Goal: Find specific page/section: Find specific page/section

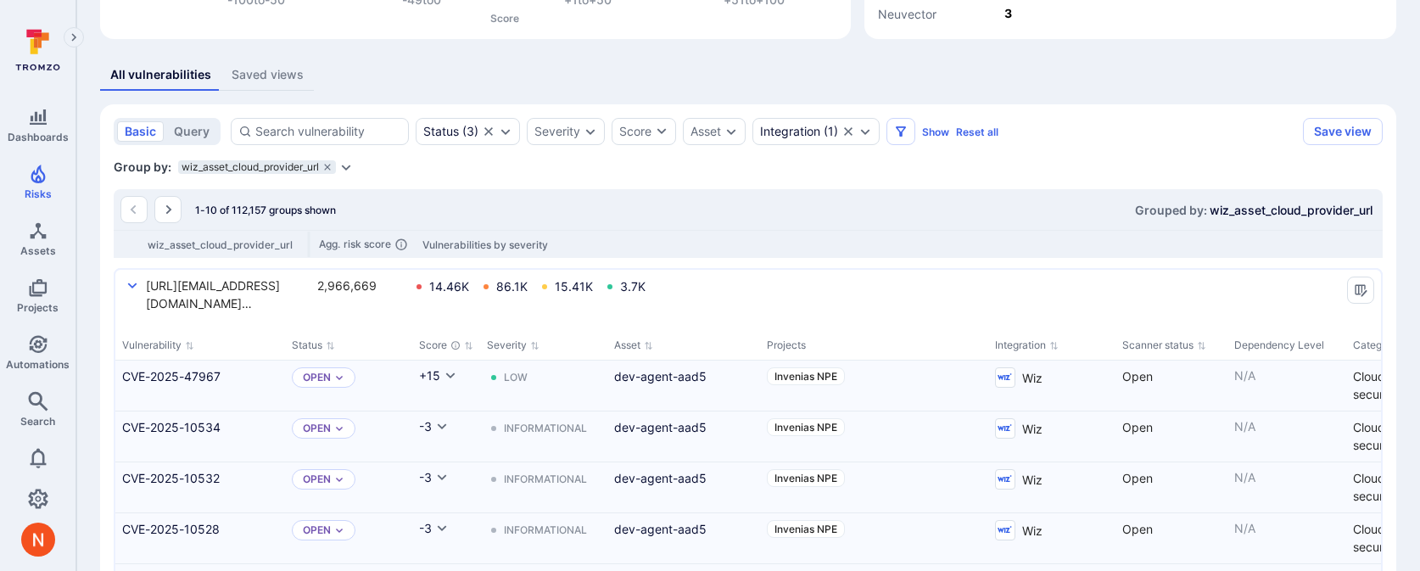
scroll to position [287, 0]
click at [328, 163] on icon "grouping parameters" at bounding box center [327, 167] width 10 height 10
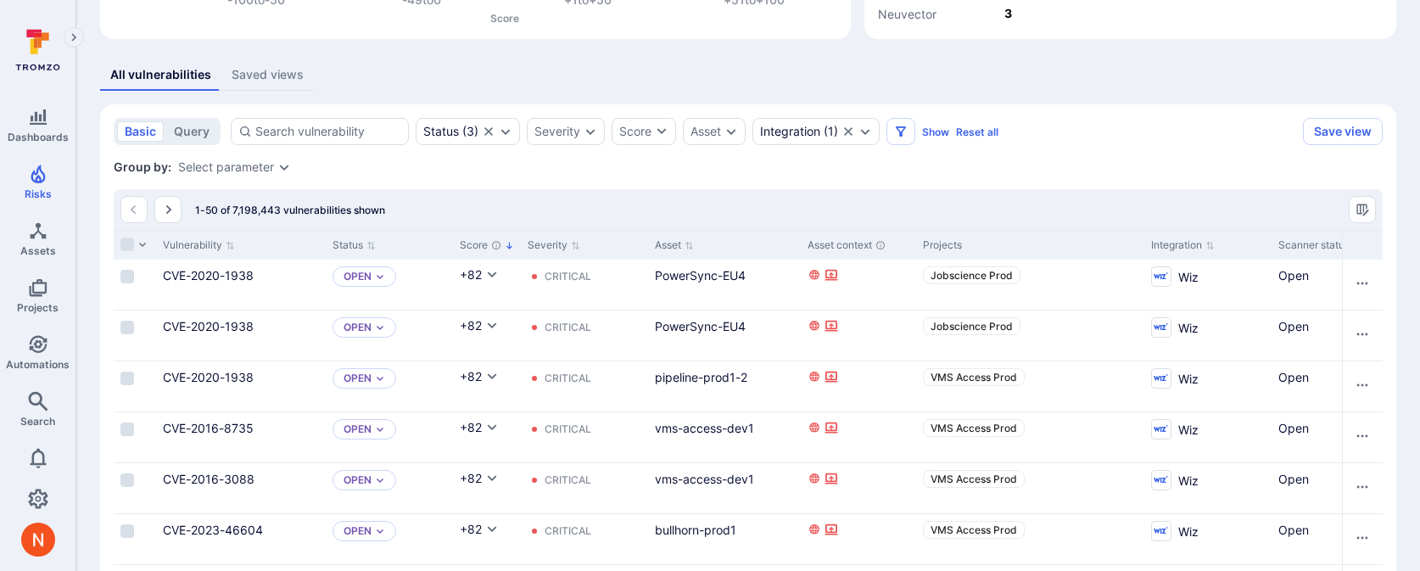
click at [328, 162] on div "Group by: Select parameter" at bounding box center [748, 167] width 1269 height 17
click at [250, 161] on div "Select parameter" at bounding box center [226, 167] width 96 height 14
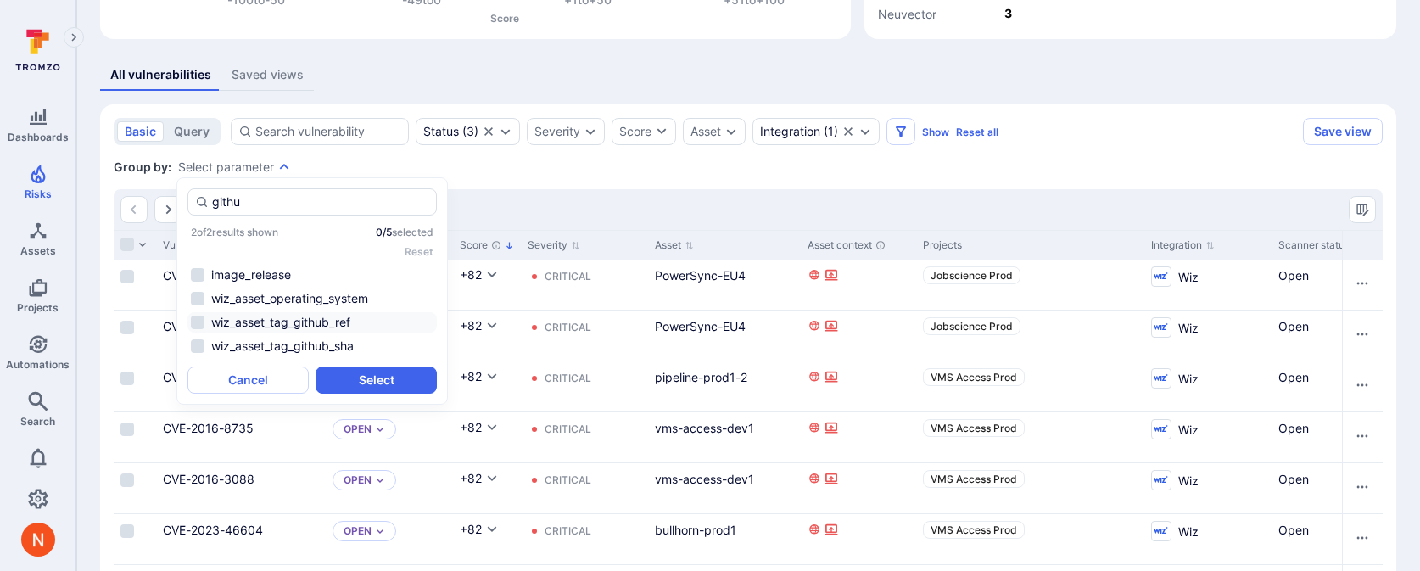
click at [271, 325] on li "wiz_asset_tag_github_ref" at bounding box center [311, 322] width 249 height 20
type input "githu"
click at [332, 380] on button "Select" at bounding box center [375, 379] width 121 height 27
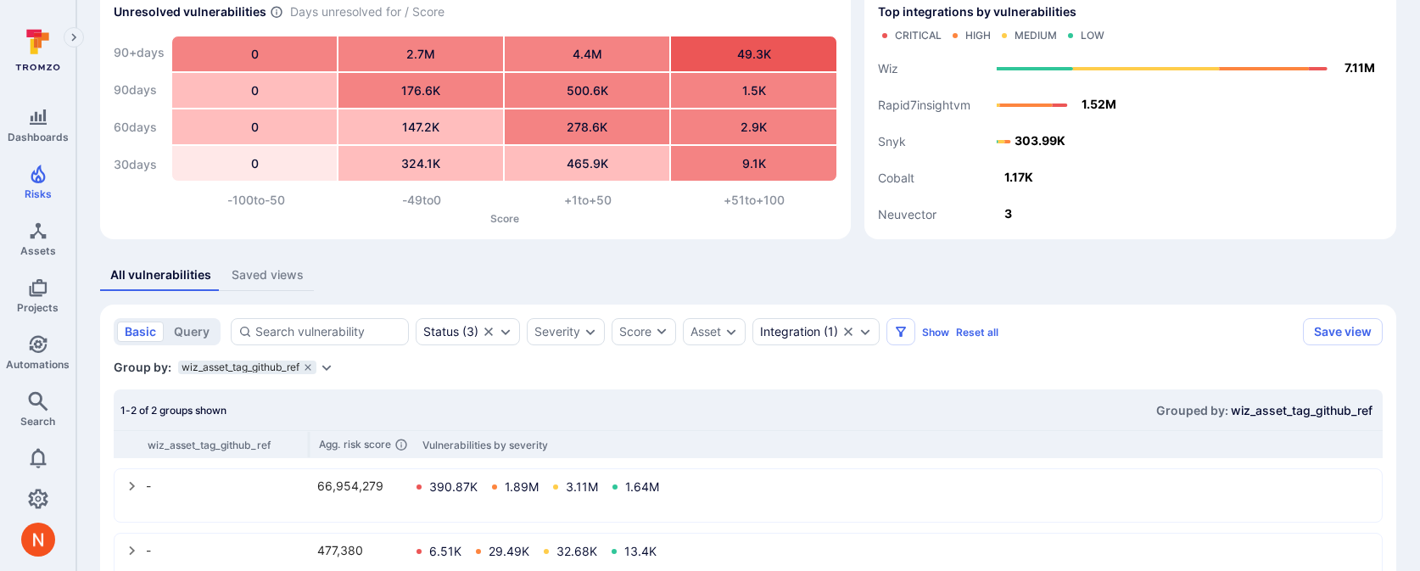
scroll to position [140, 0]
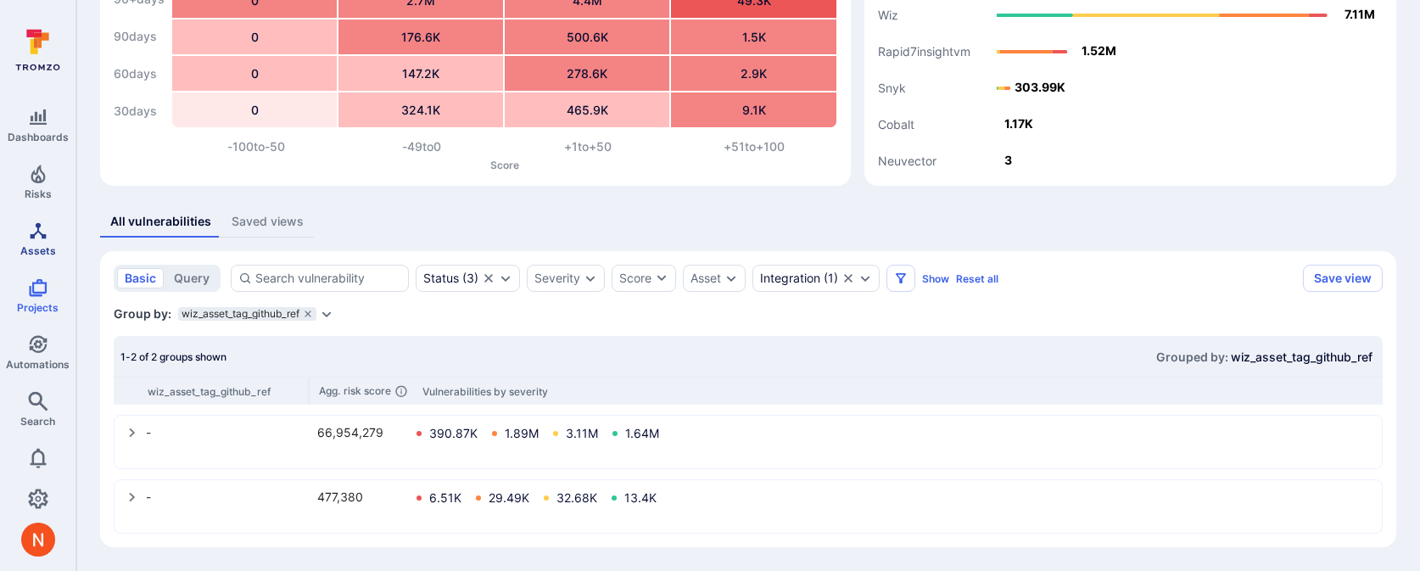
click at [37, 245] on span "Assets" at bounding box center [38, 250] width 36 height 13
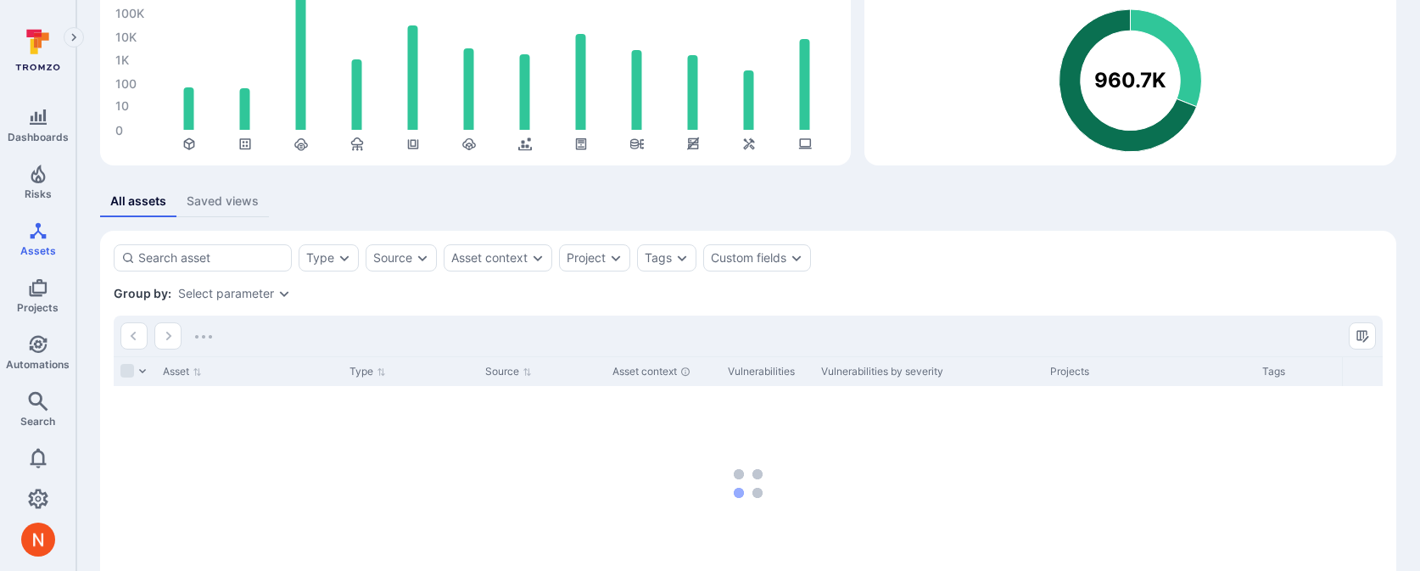
click at [233, 295] on div "Select parameter" at bounding box center [226, 294] width 96 height 14
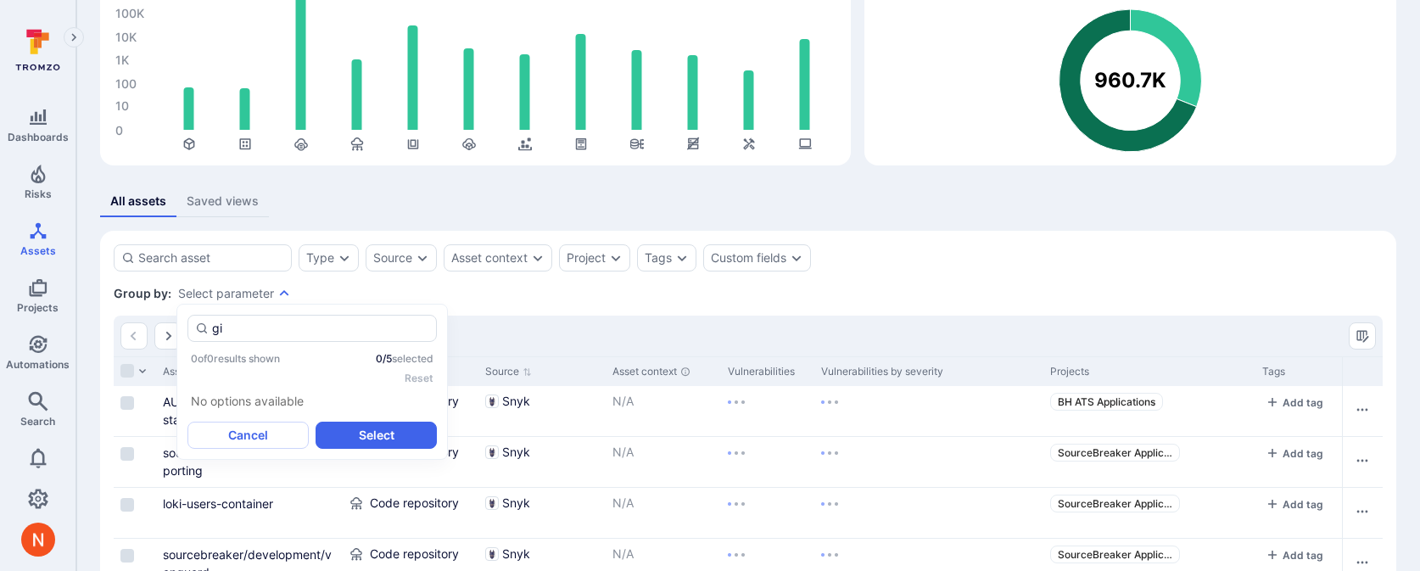
type input "g"
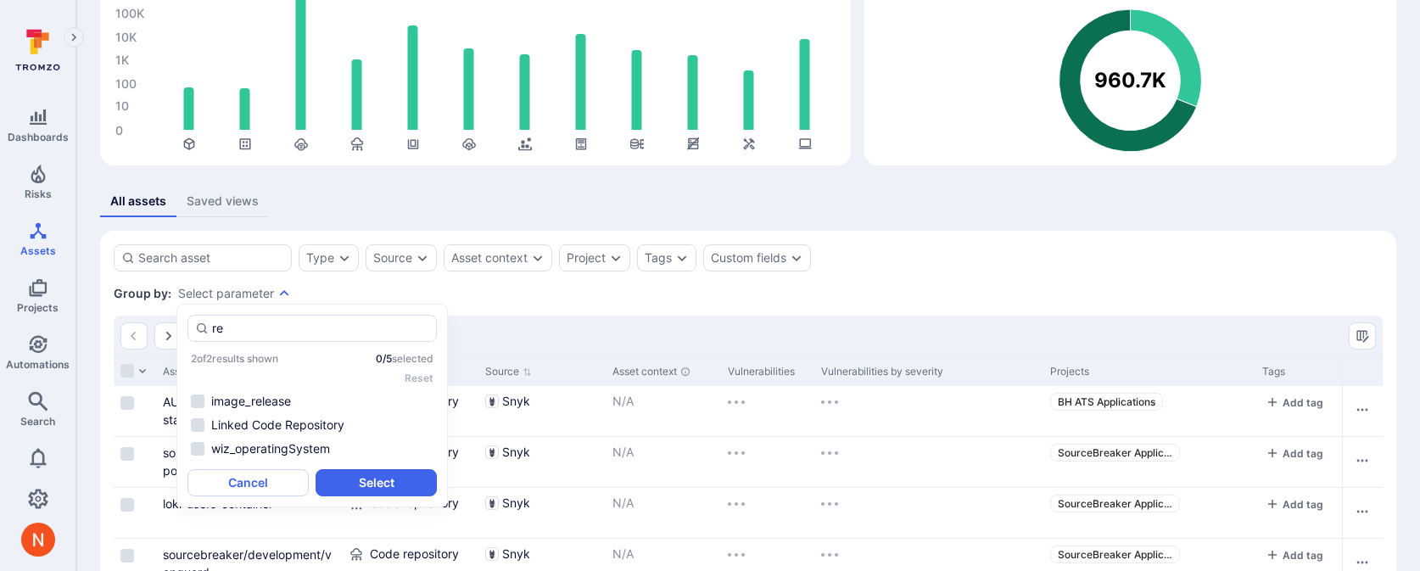
type input "ref"
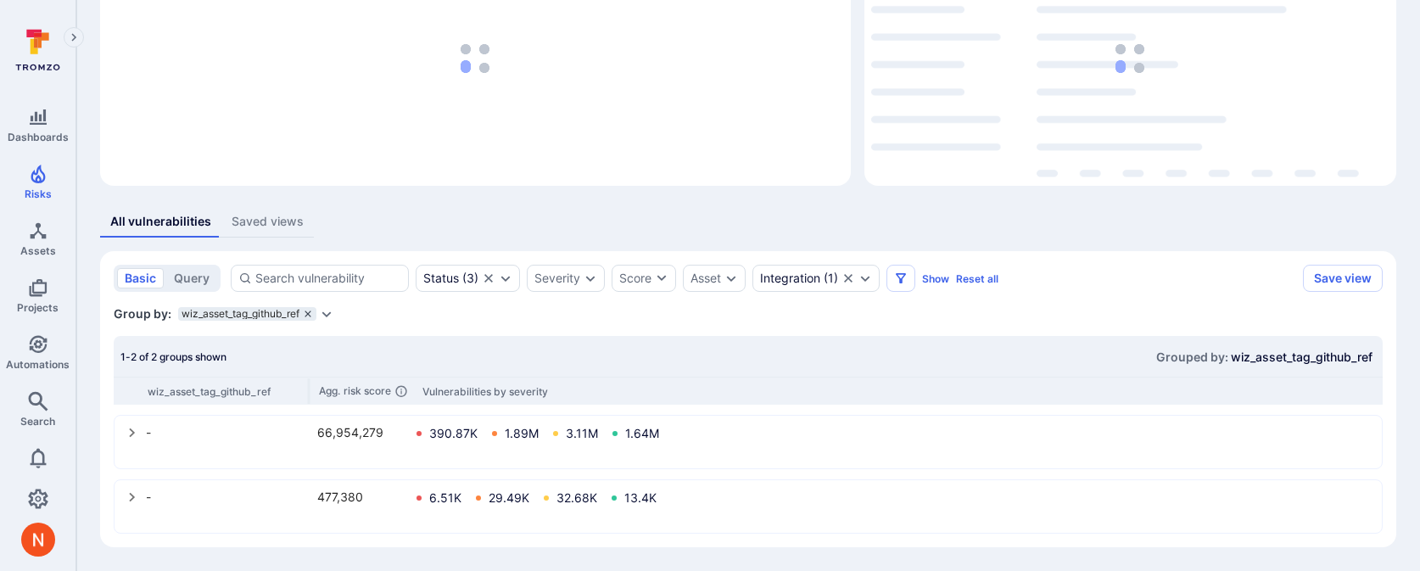
click at [309, 315] on icon "grouping parameters" at bounding box center [308, 314] width 10 height 10
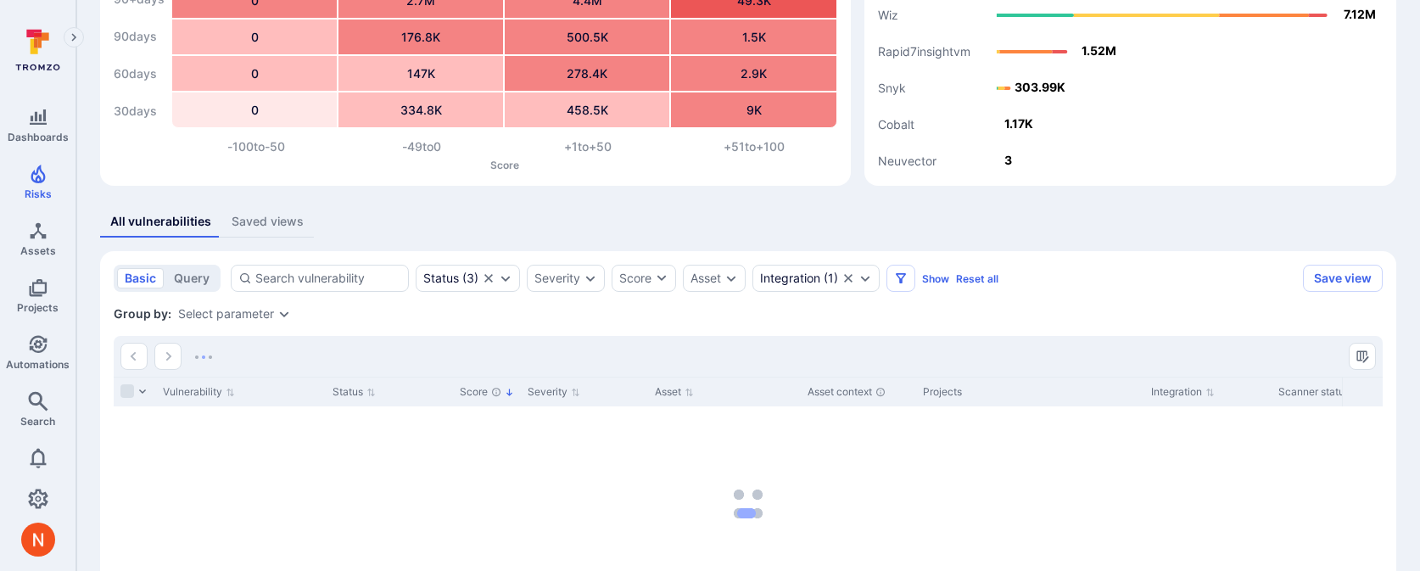
click at [265, 317] on div "Select parameter" at bounding box center [226, 314] width 96 height 14
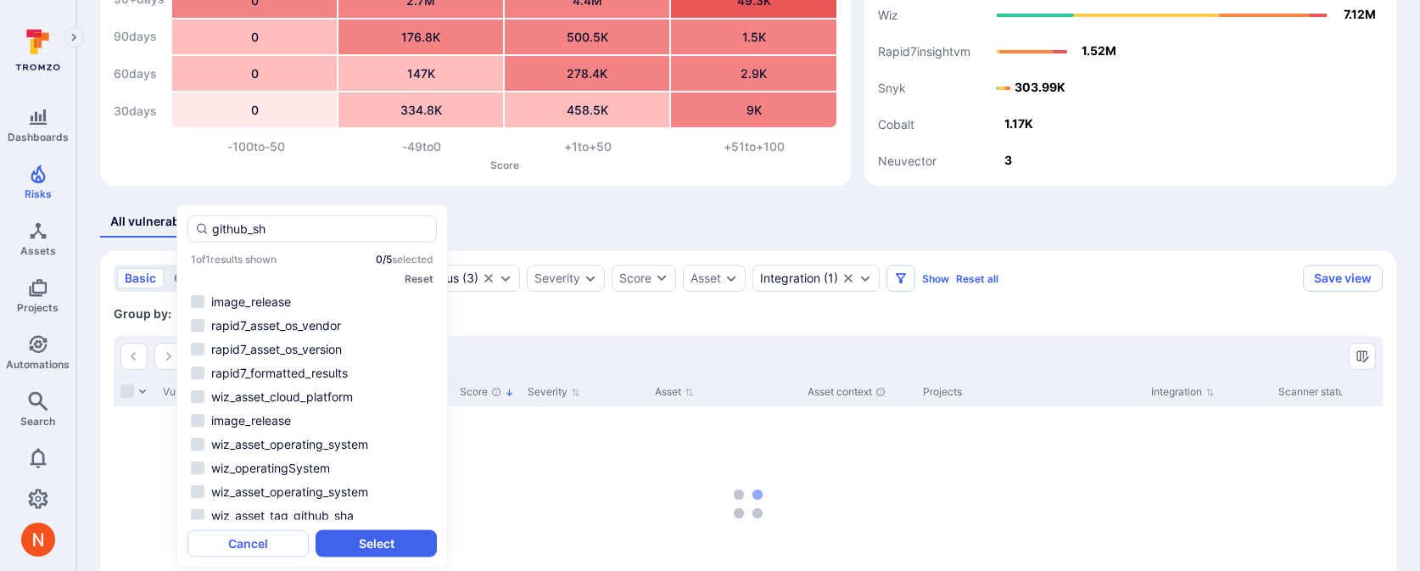
click at [286, 508] on li "wiz_asset_tag_github_sha" at bounding box center [311, 515] width 249 height 20
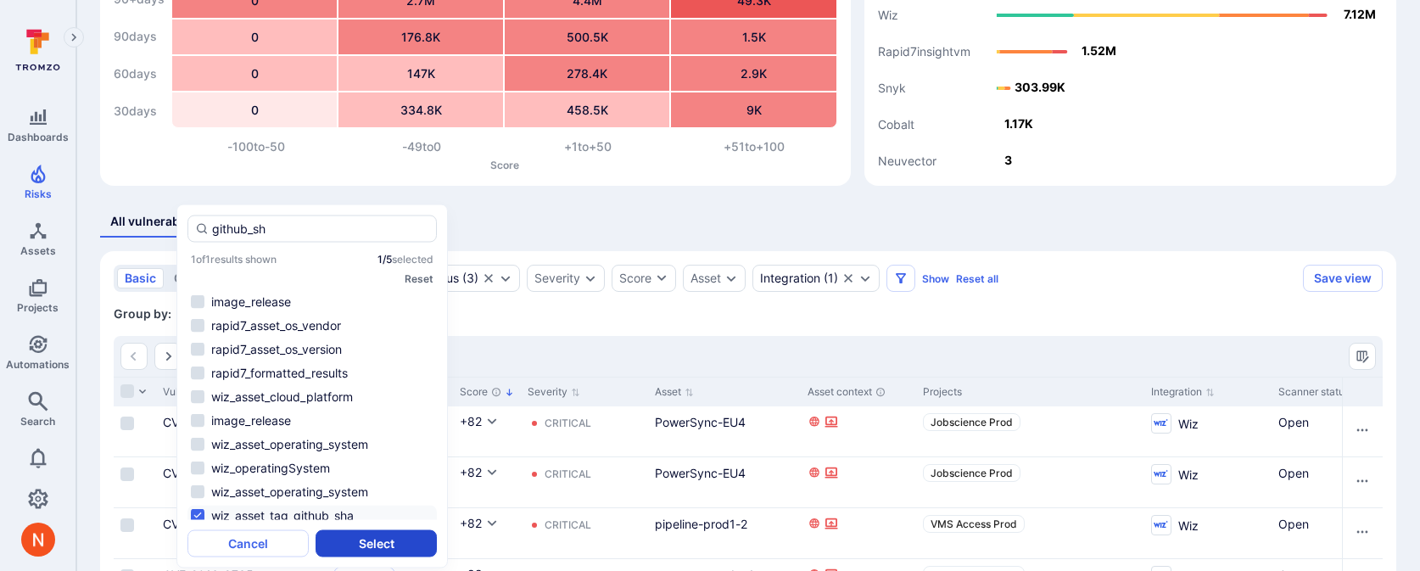
type input "github_sh"
click at [345, 539] on button "Select" at bounding box center [375, 543] width 121 height 27
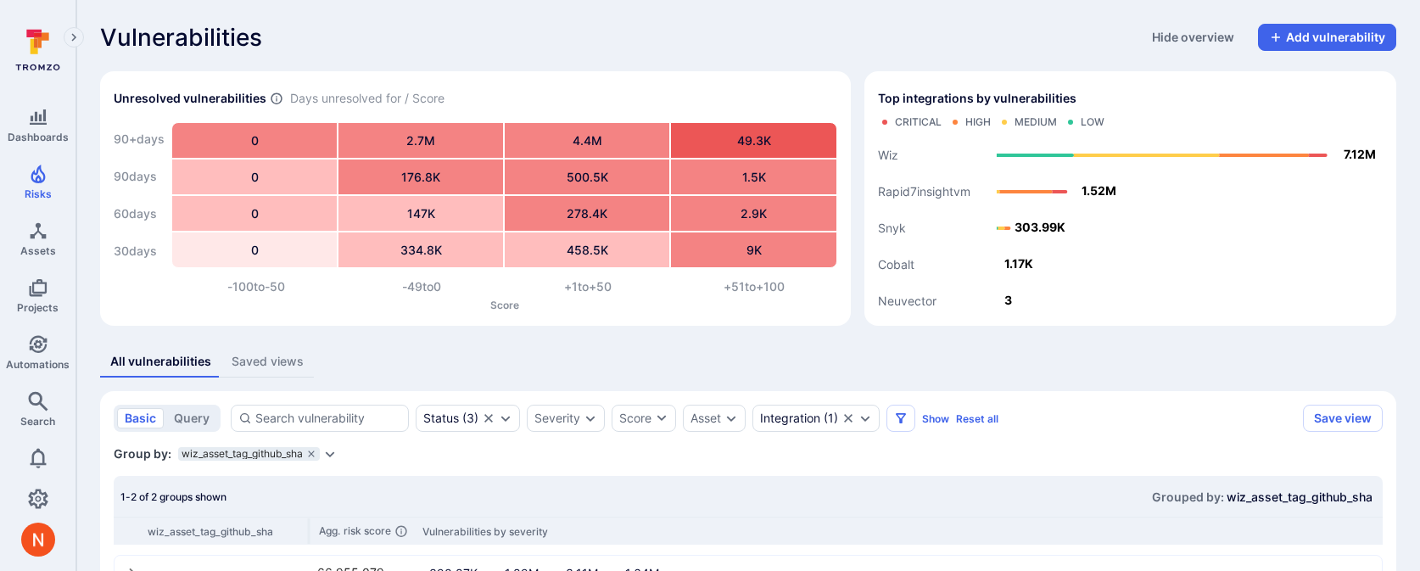
scroll to position [140, 0]
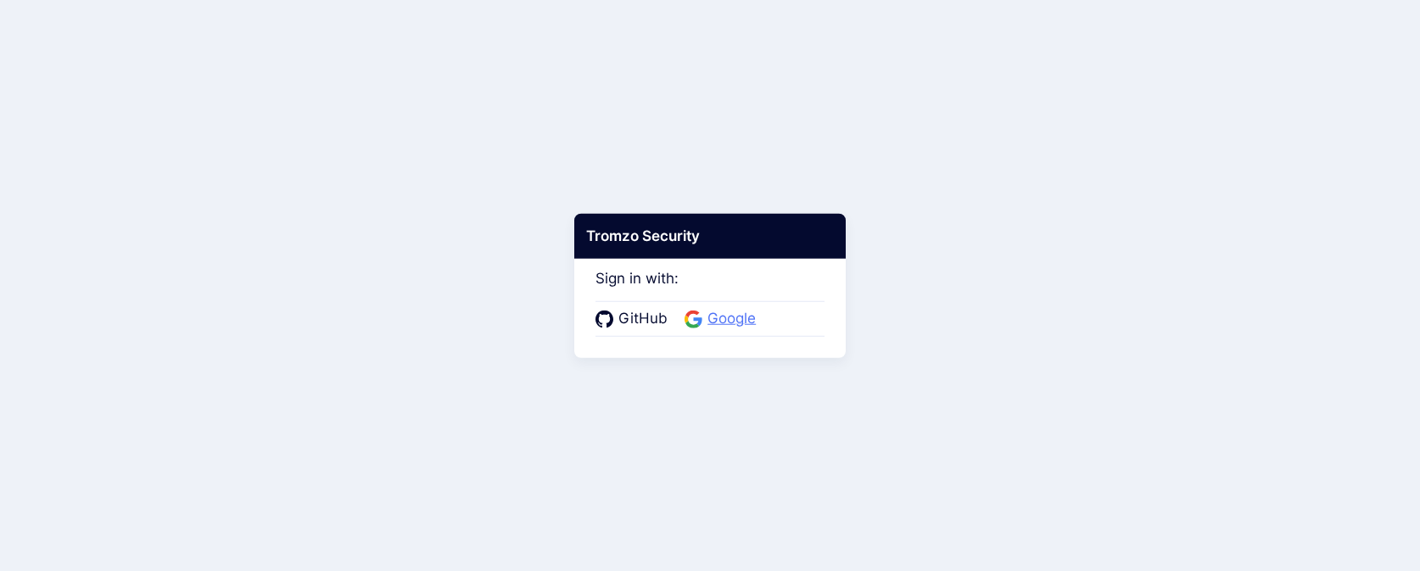
click at [685, 315] on icon at bounding box center [692, 313] width 14 height 7
